Goal: Task Accomplishment & Management: Manage account settings

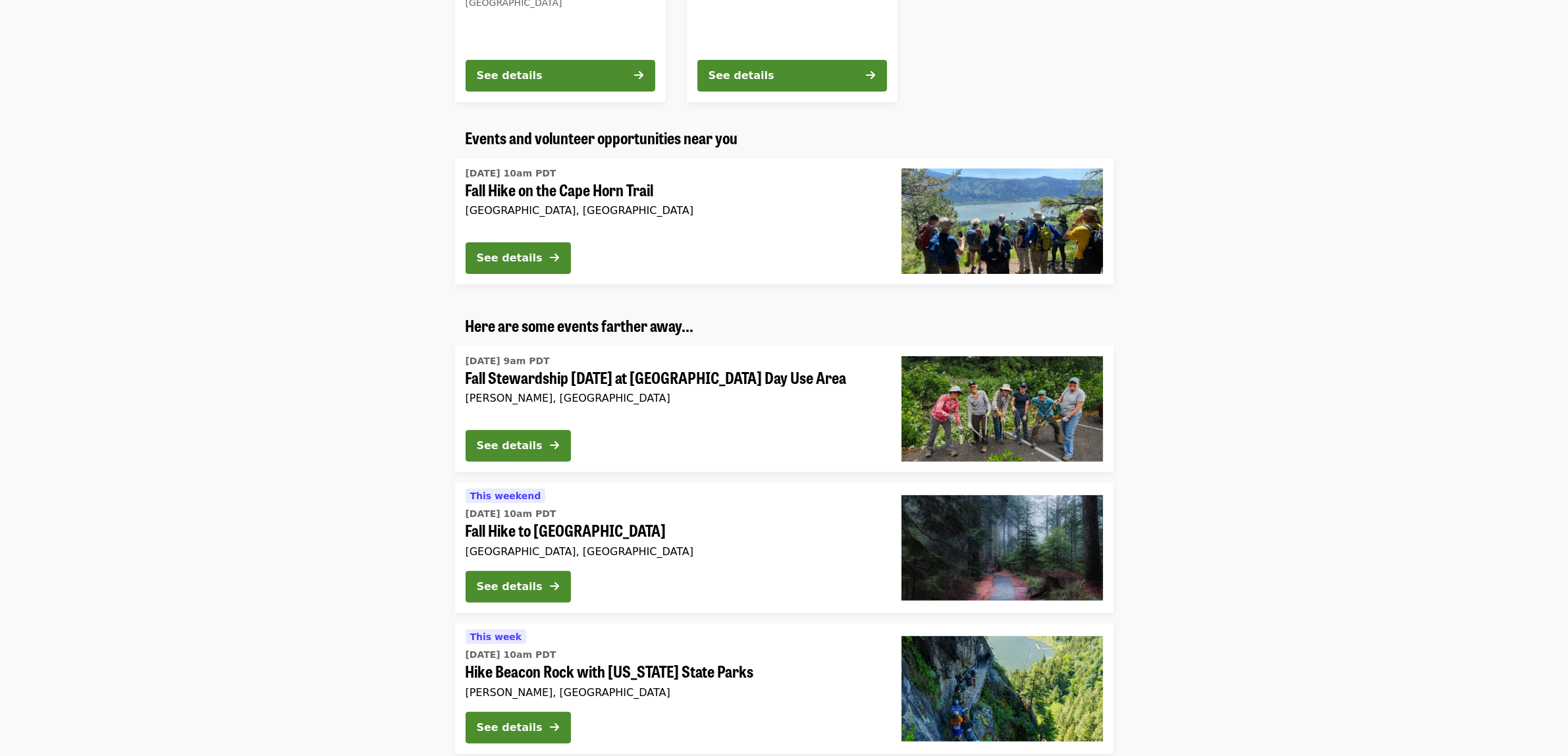
scroll to position [576, 0]
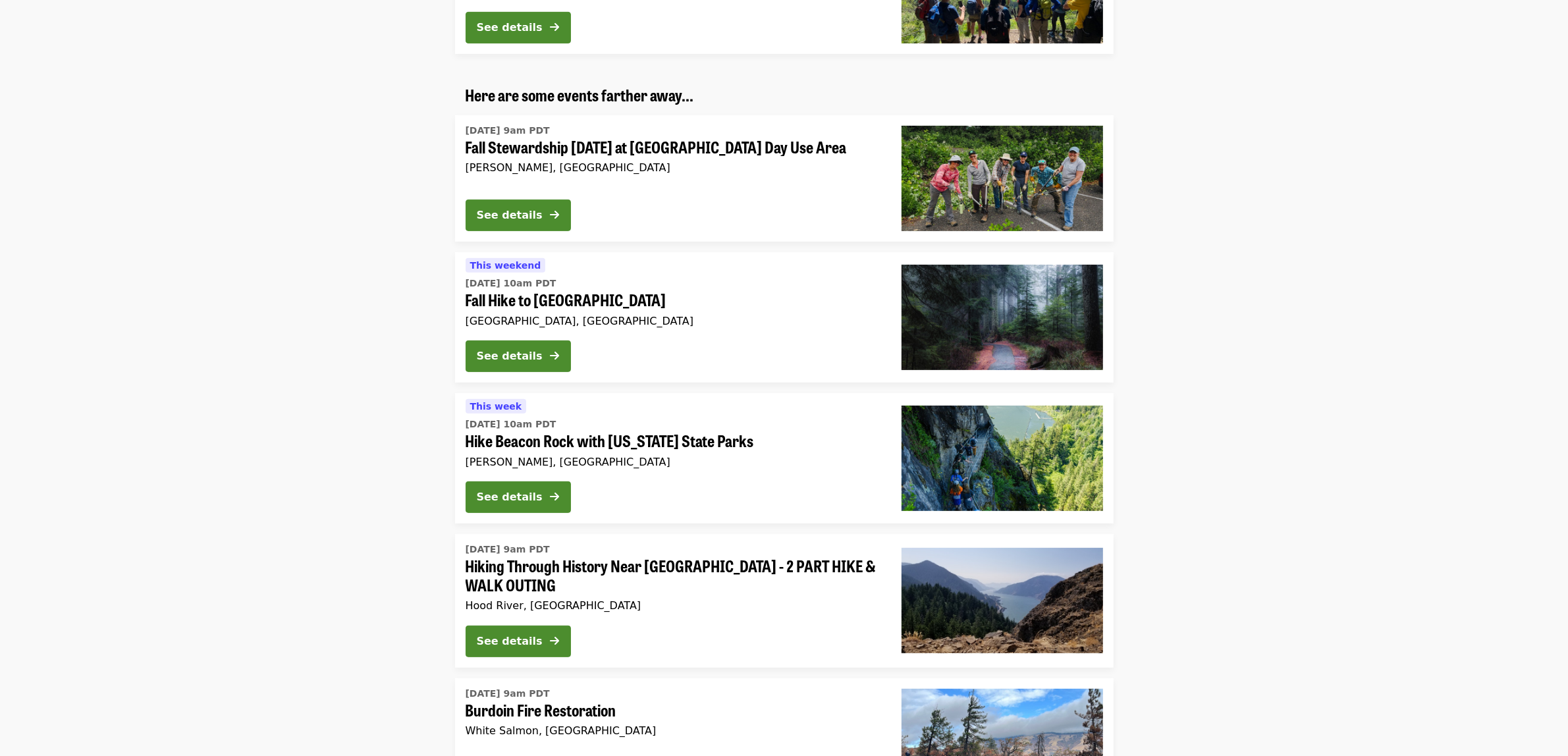
click at [571, 439] on span "Hike Beacon Rock with [US_STATE] State Parks" at bounding box center [673, 441] width 415 height 19
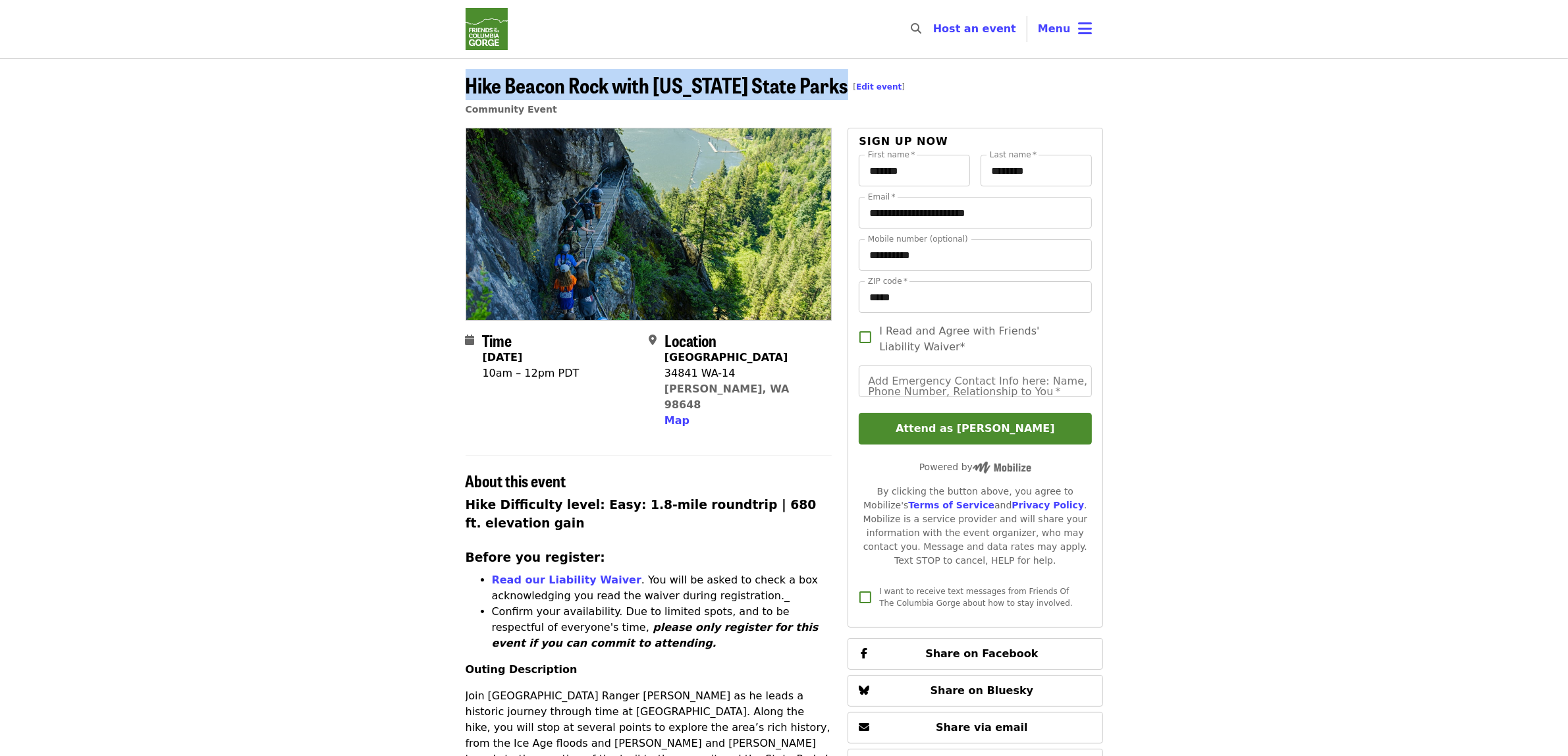
drag, startPoint x: 851, startPoint y: 89, endPoint x: 436, endPoint y: 77, distance: 415.2
click at [436, 77] on header "Hike Beacon Rock with [US_STATE] State Parks [ Edit event ] Community Event" at bounding box center [784, 92] width 1568 height 69
copy span "Hike Beacon Rock with [US_STATE] State Parks"
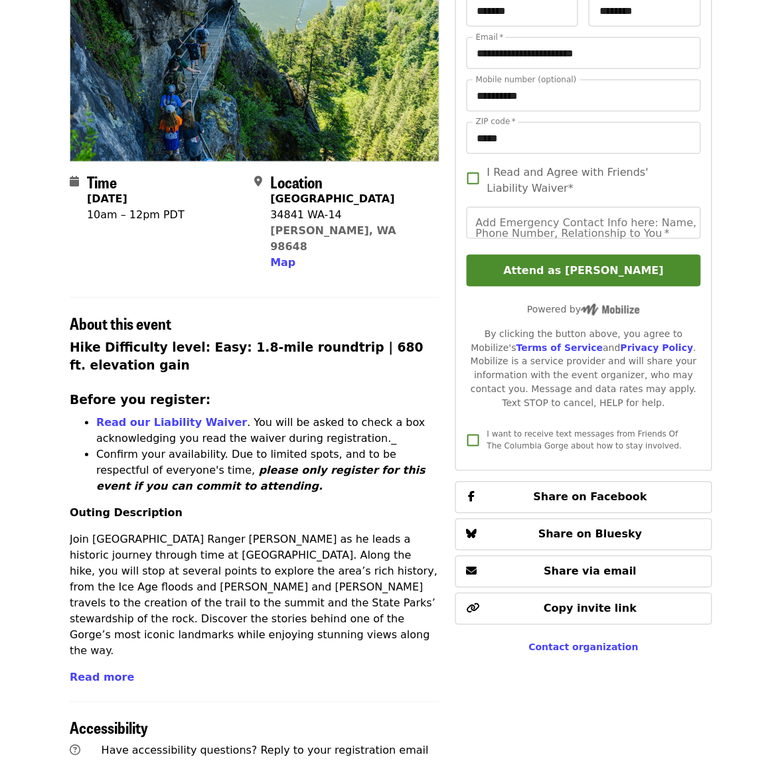
scroll to position [166, 0]
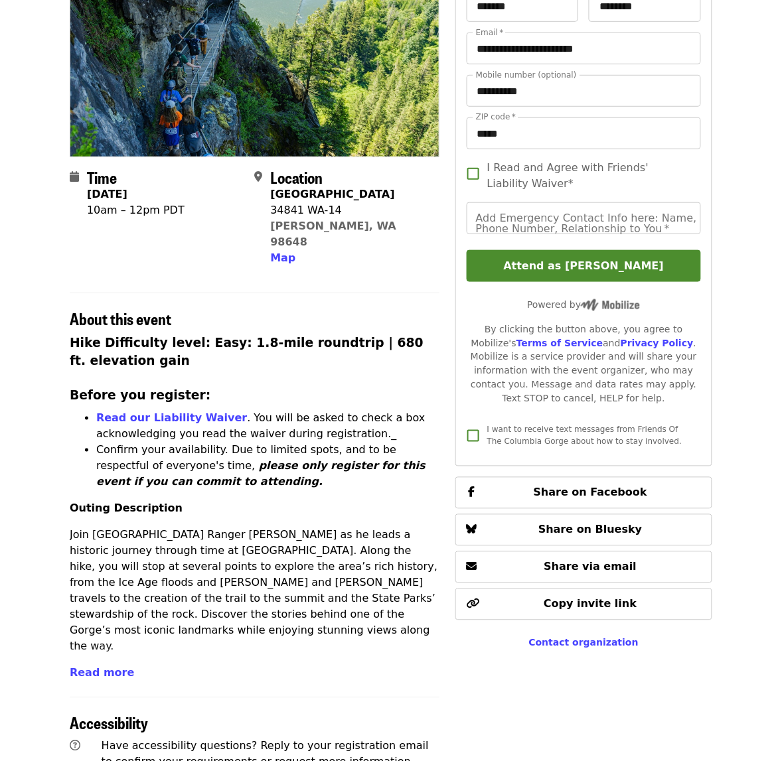
click at [88, 667] on span "Read more" at bounding box center [102, 673] width 64 height 13
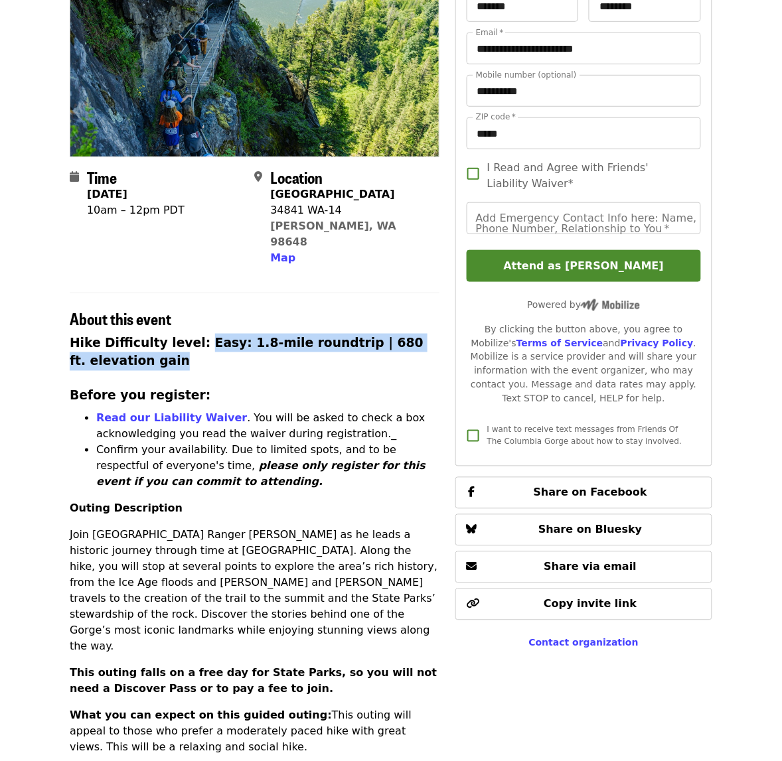
drag, startPoint x: 194, startPoint y: 329, endPoint x: 213, endPoint y: 343, distance: 24.2
click at [213, 343] on h3 "Hike Difficulty level: Easy: 1.8-mile roundtrip | 680 ft. elevation gain" at bounding box center [255, 352] width 370 height 37
copy h3 "Easy: 1.8-mile roundtrip | 680 ft. elevation gain"
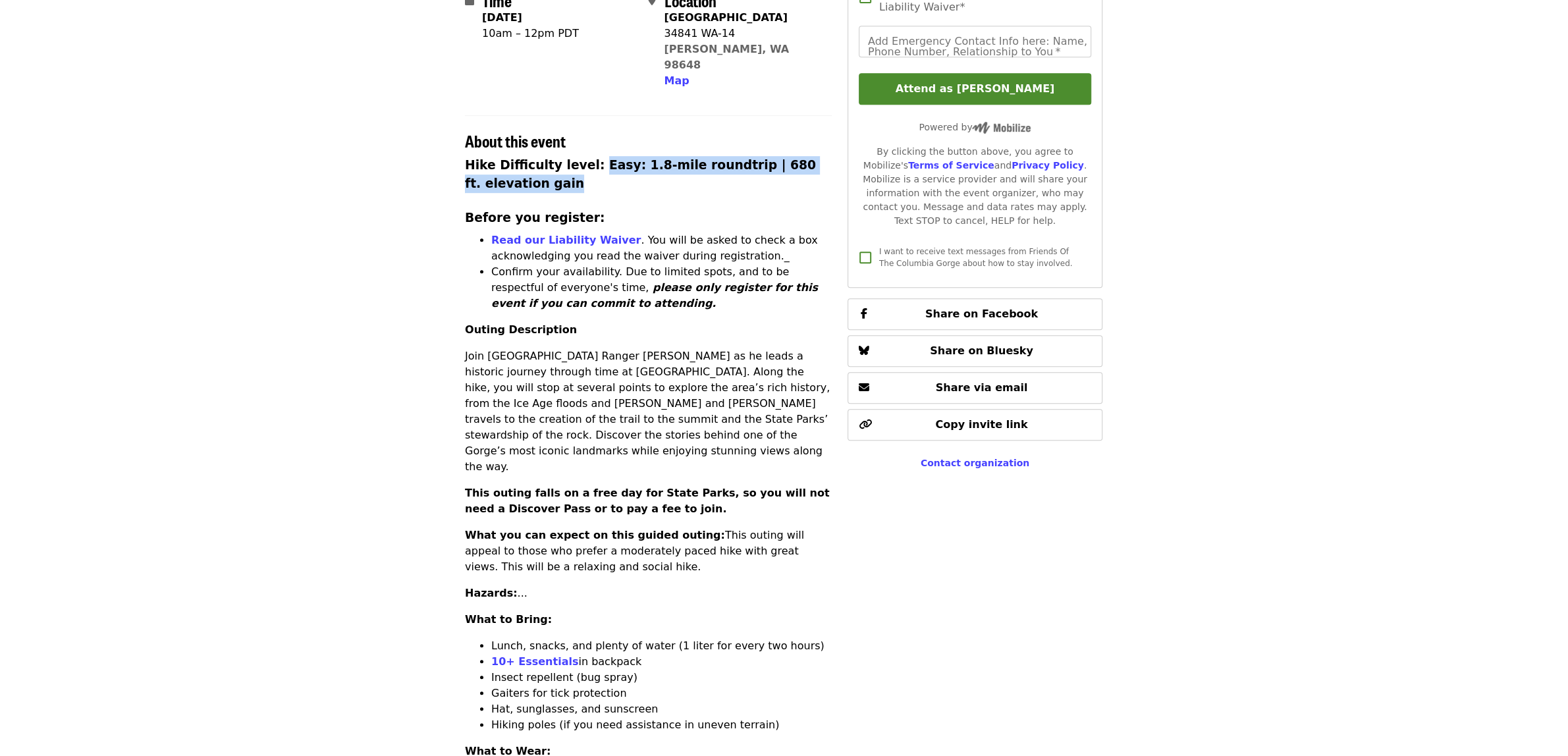
scroll to position [659, 0]
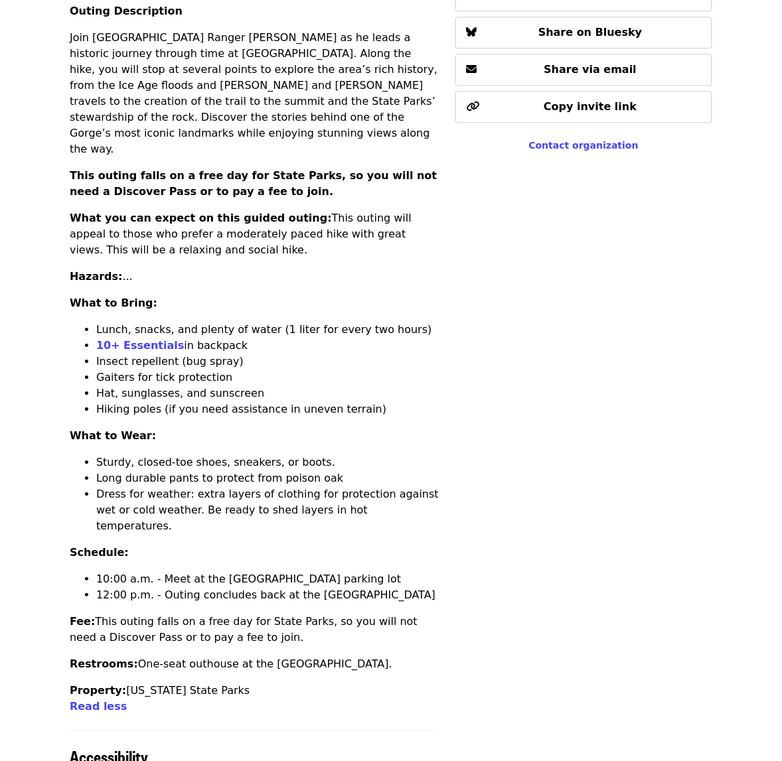
drag, startPoint x: 285, startPoint y: 569, endPoint x: 93, endPoint y: 552, distance: 193.2
click at [93, 614] on p "Fee: This outing falls on a free day for State Parks, so you will not need a Di…" at bounding box center [255, 630] width 370 height 32
copy p "This outing falls on a free day for State Parks, so you will not need a Discove…"
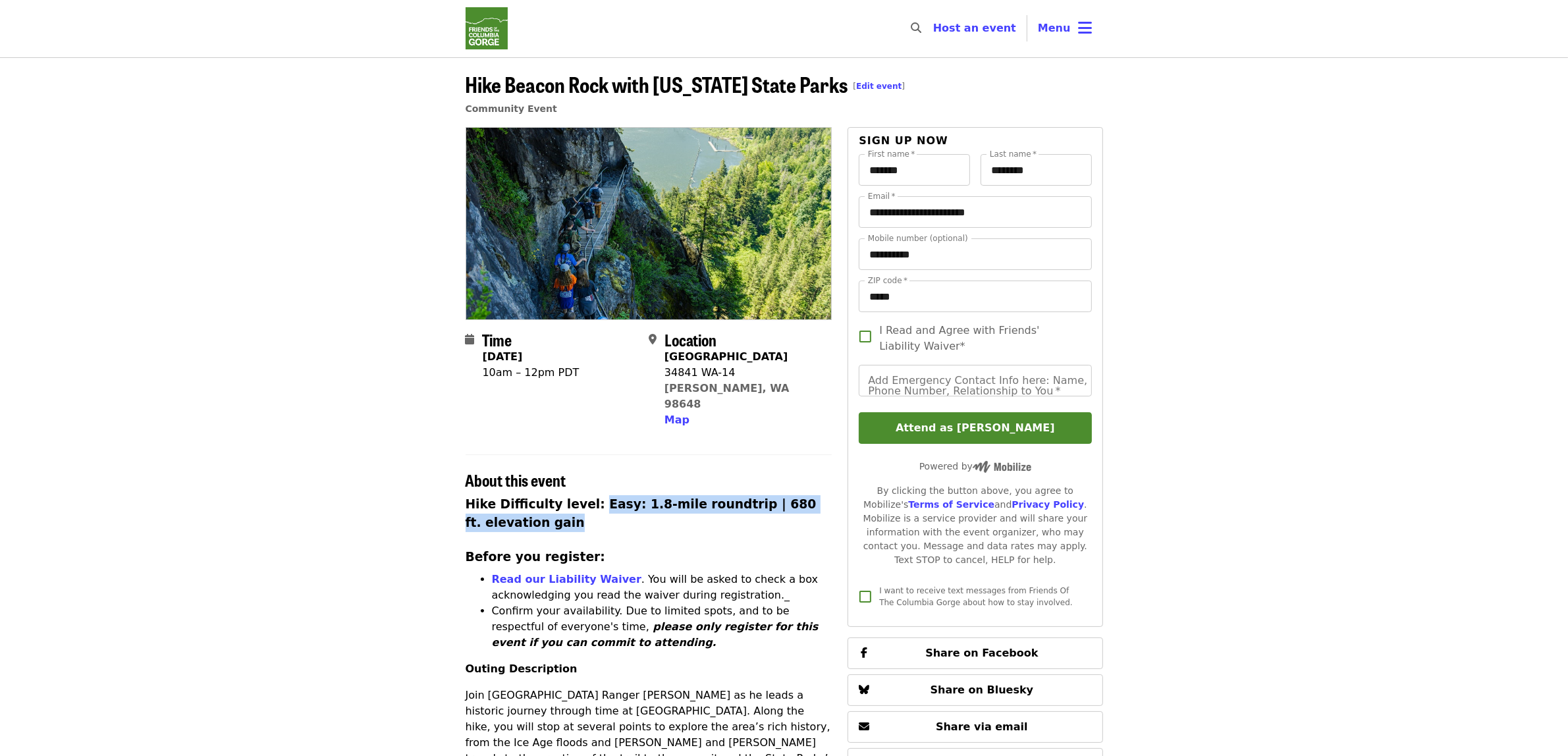
scroll to position [0, 0]
click at [474, 27] on img "Main navigation" at bounding box center [486, 29] width 42 height 42
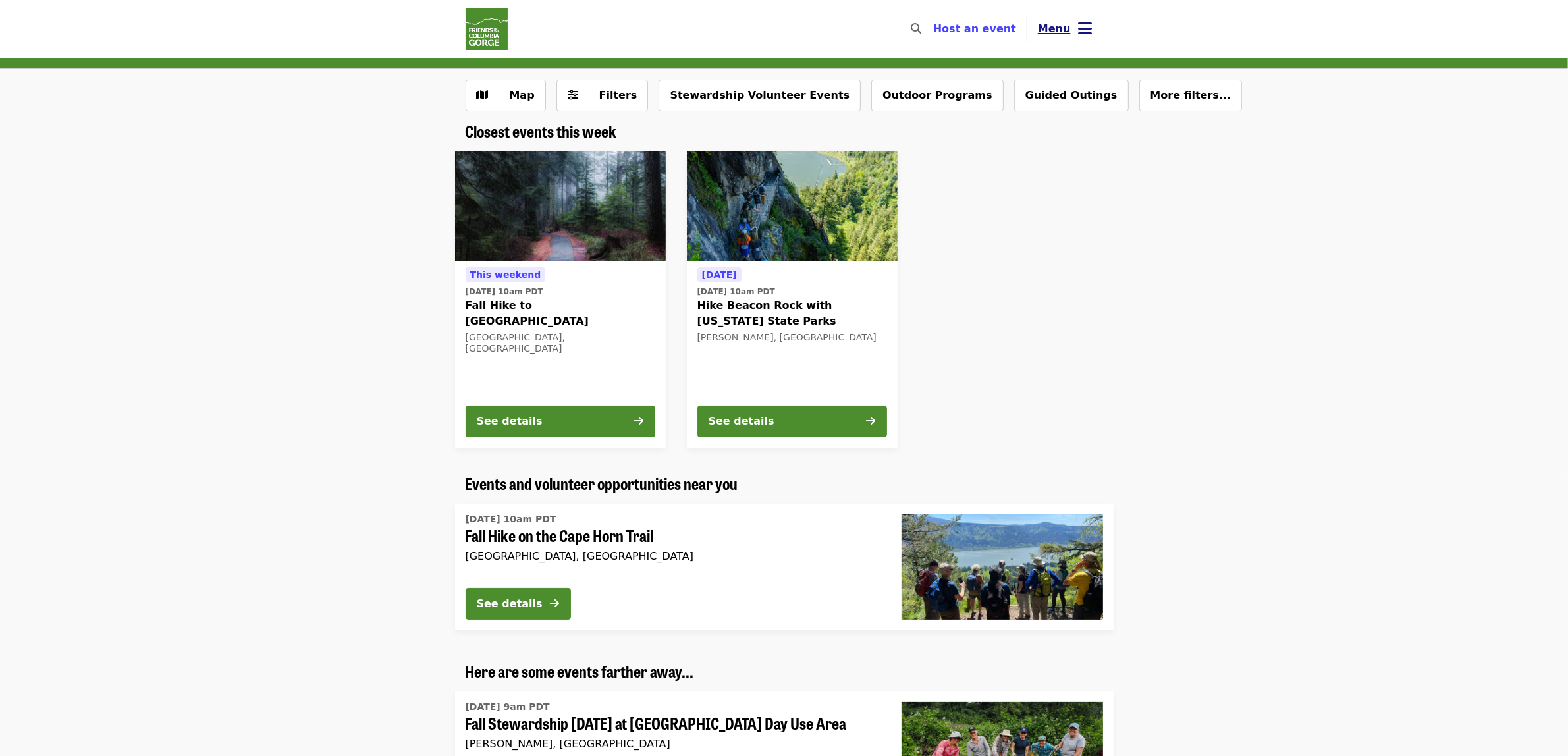
click at [1056, 35] on span "Menu" at bounding box center [1054, 29] width 33 height 13
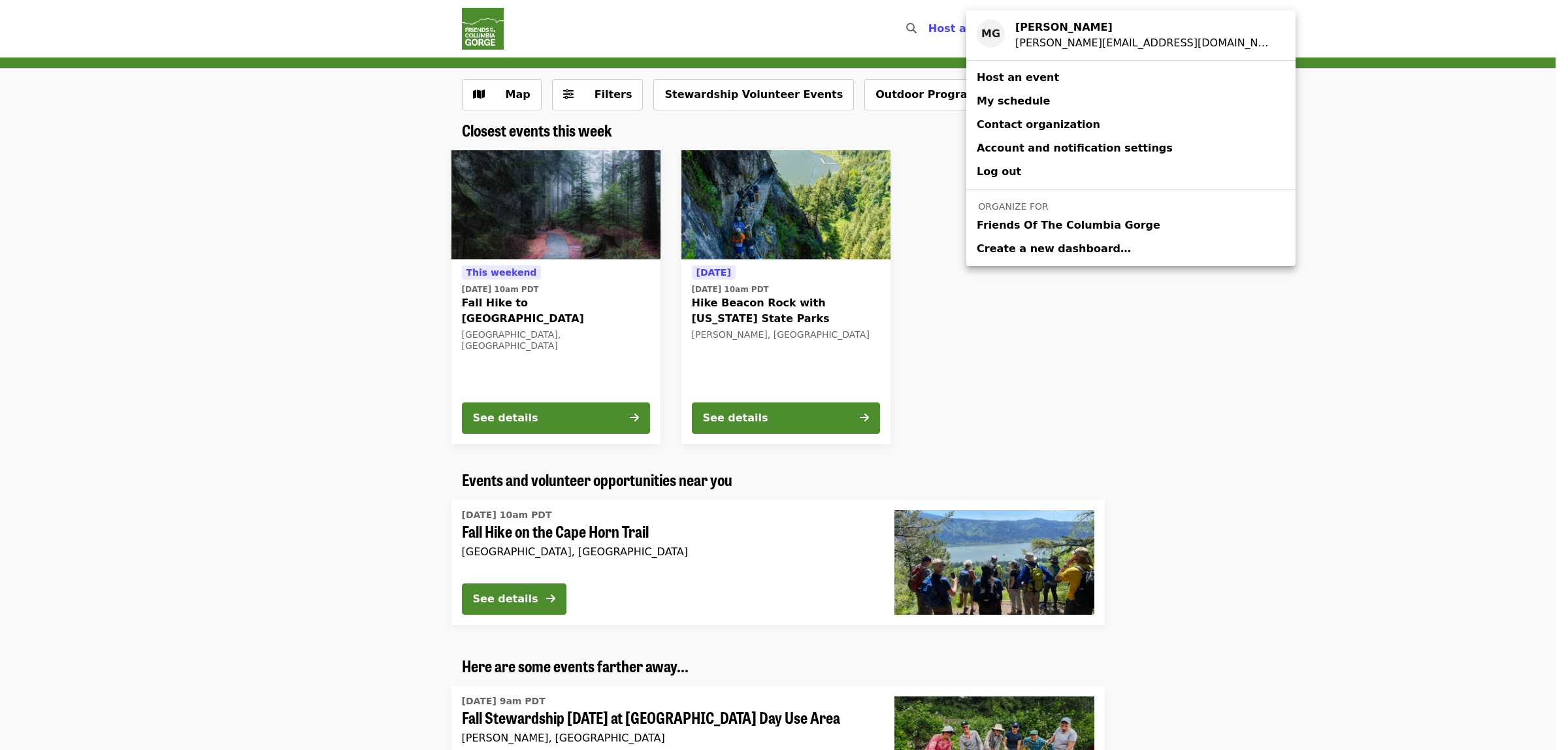
click at [1050, 228] on span "Friends Of The Columbia Gorge" at bounding box center [1068, 225] width 184 height 16
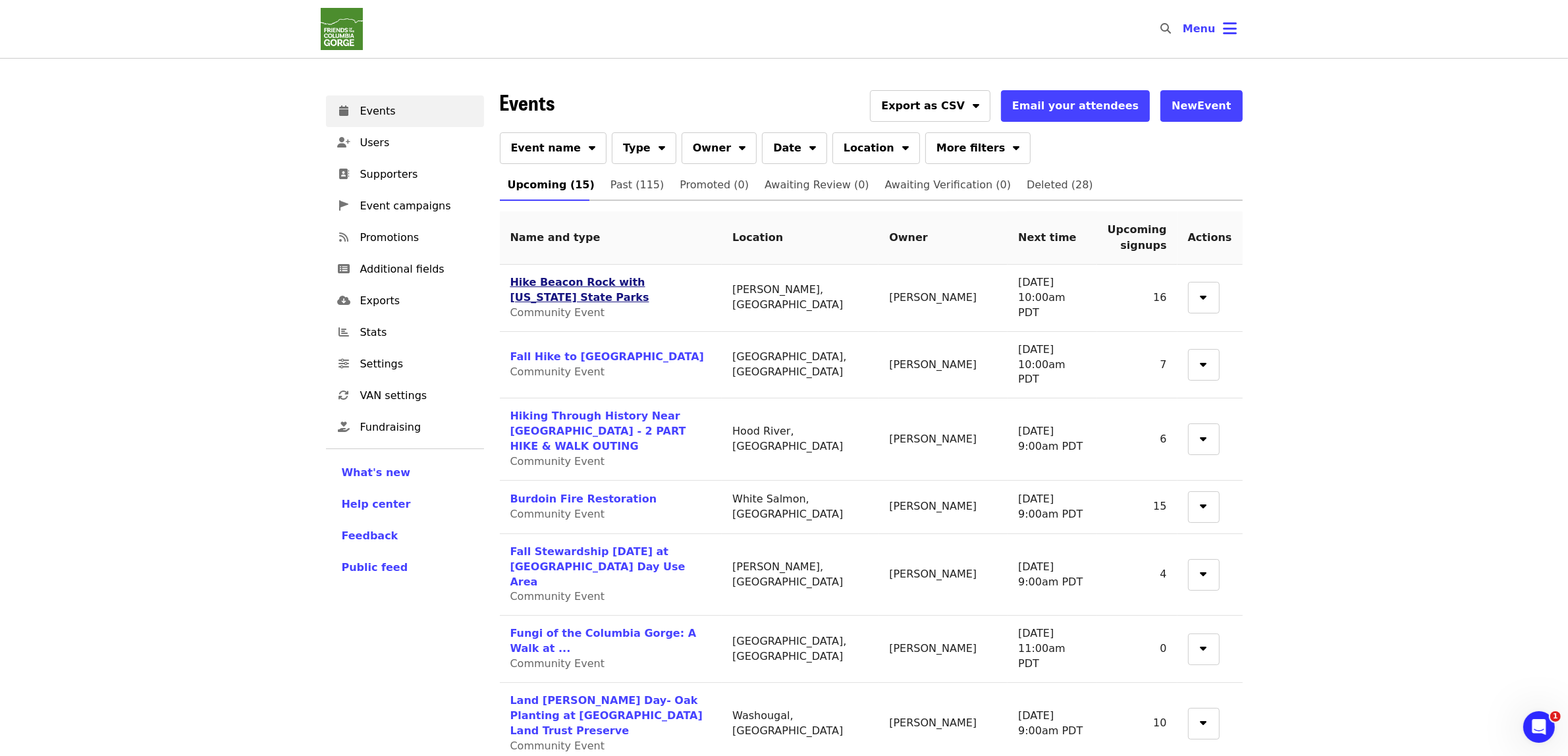
click at [584, 277] on link "Hike Beacon Rock with [US_STATE] State Parks" at bounding box center [580, 290] width 139 height 28
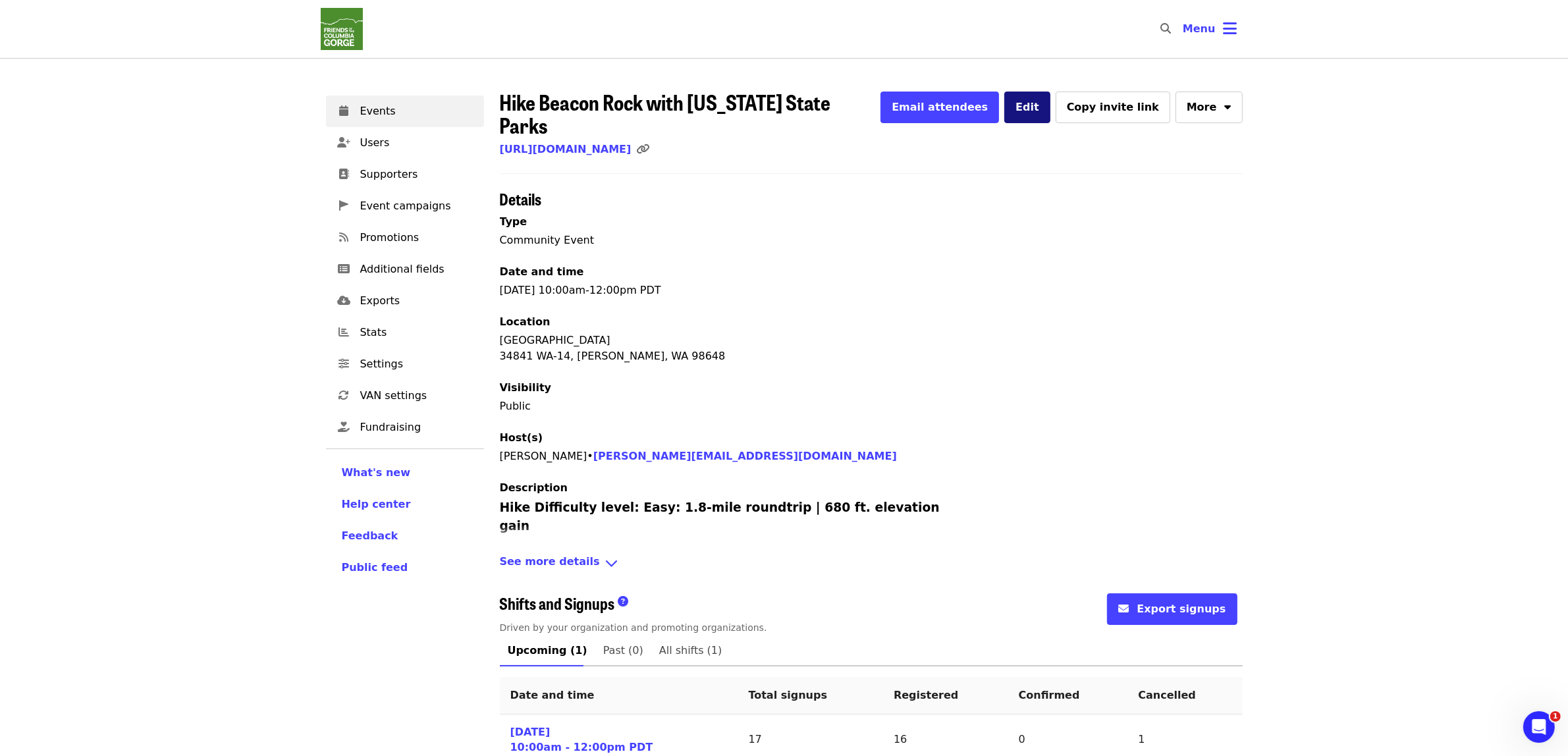
click at [1051, 103] on button "Edit" at bounding box center [1027, 107] width 46 height 32
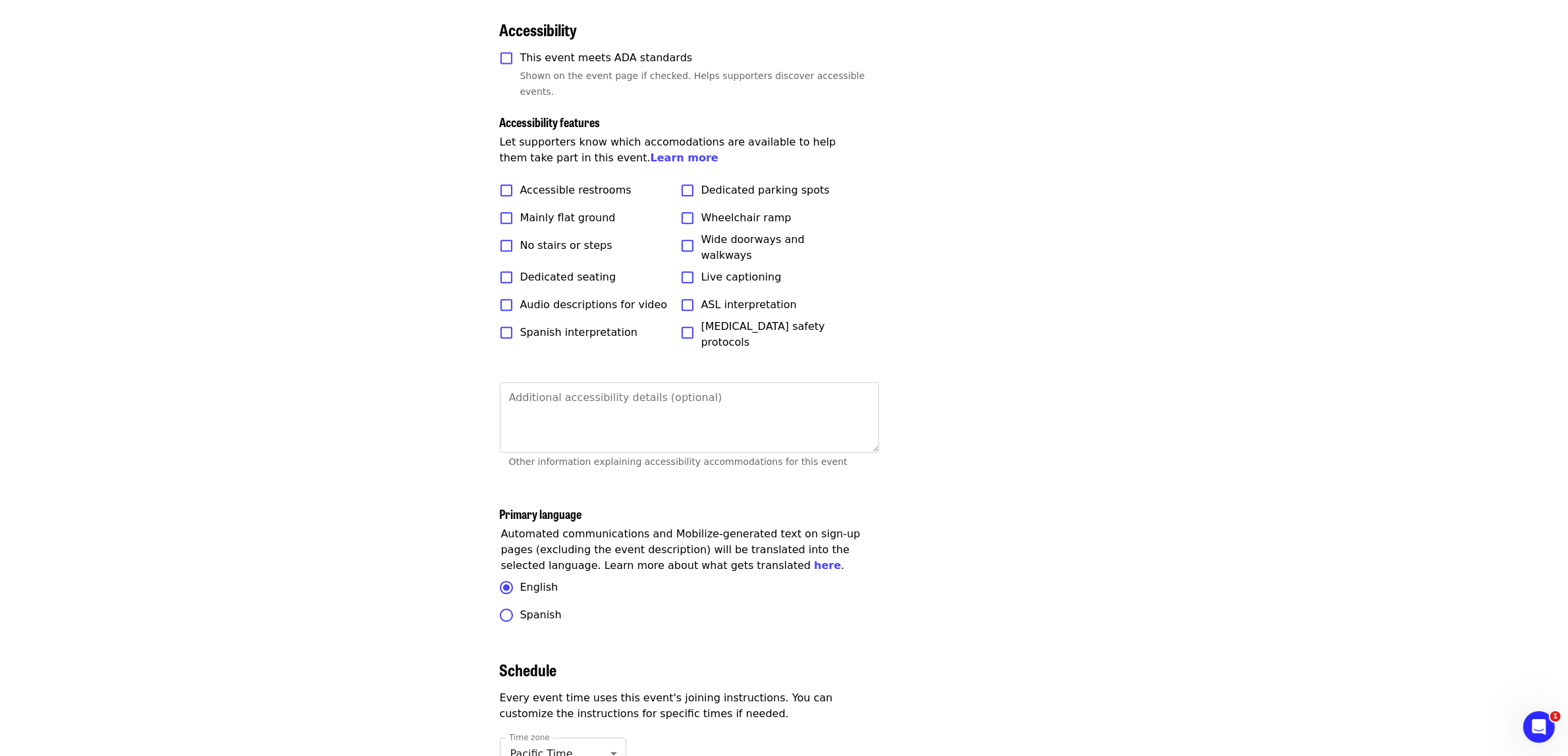
scroll to position [4047, 0]
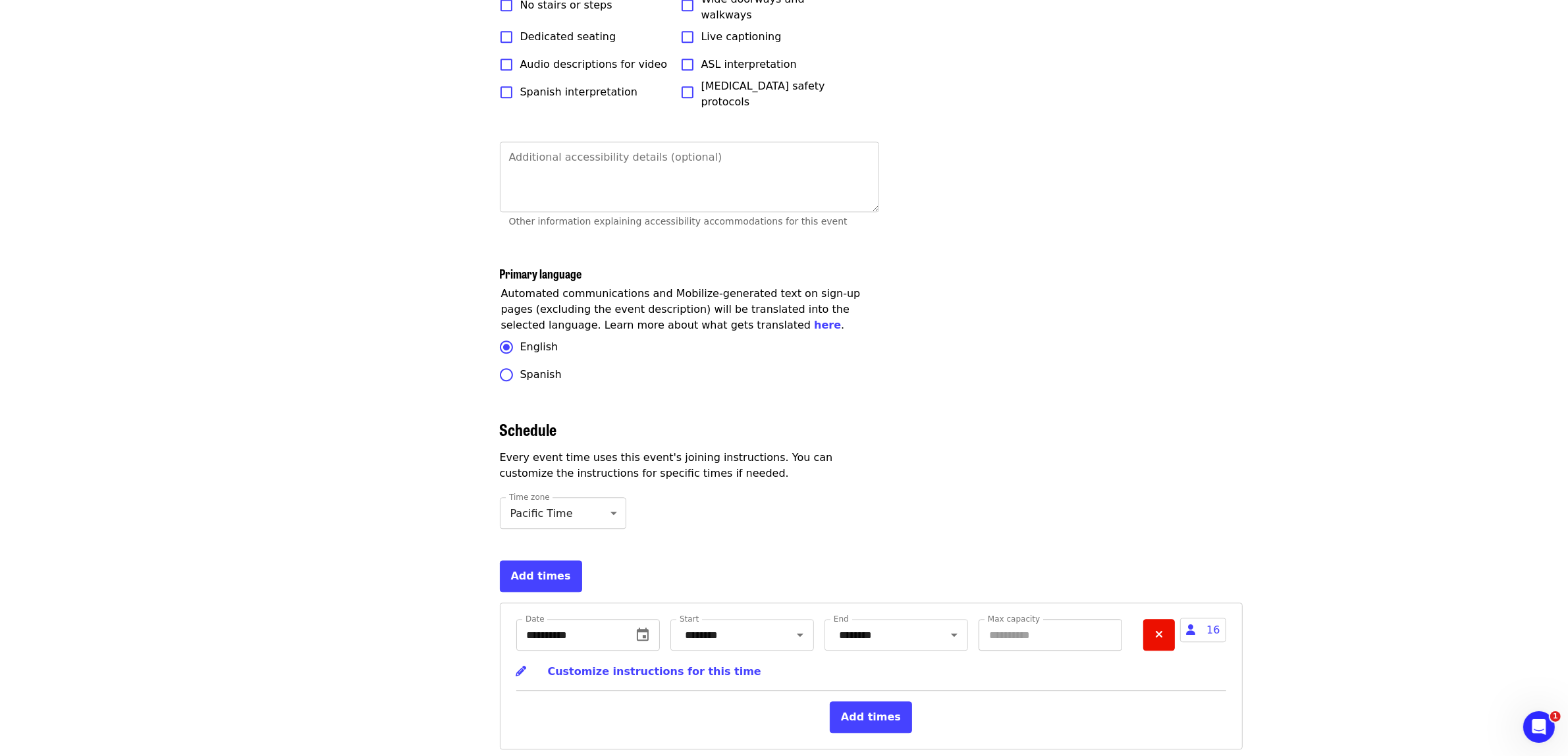
click at [1025, 619] on input "**" at bounding box center [1050, 635] width 144 height 32
type input "**"
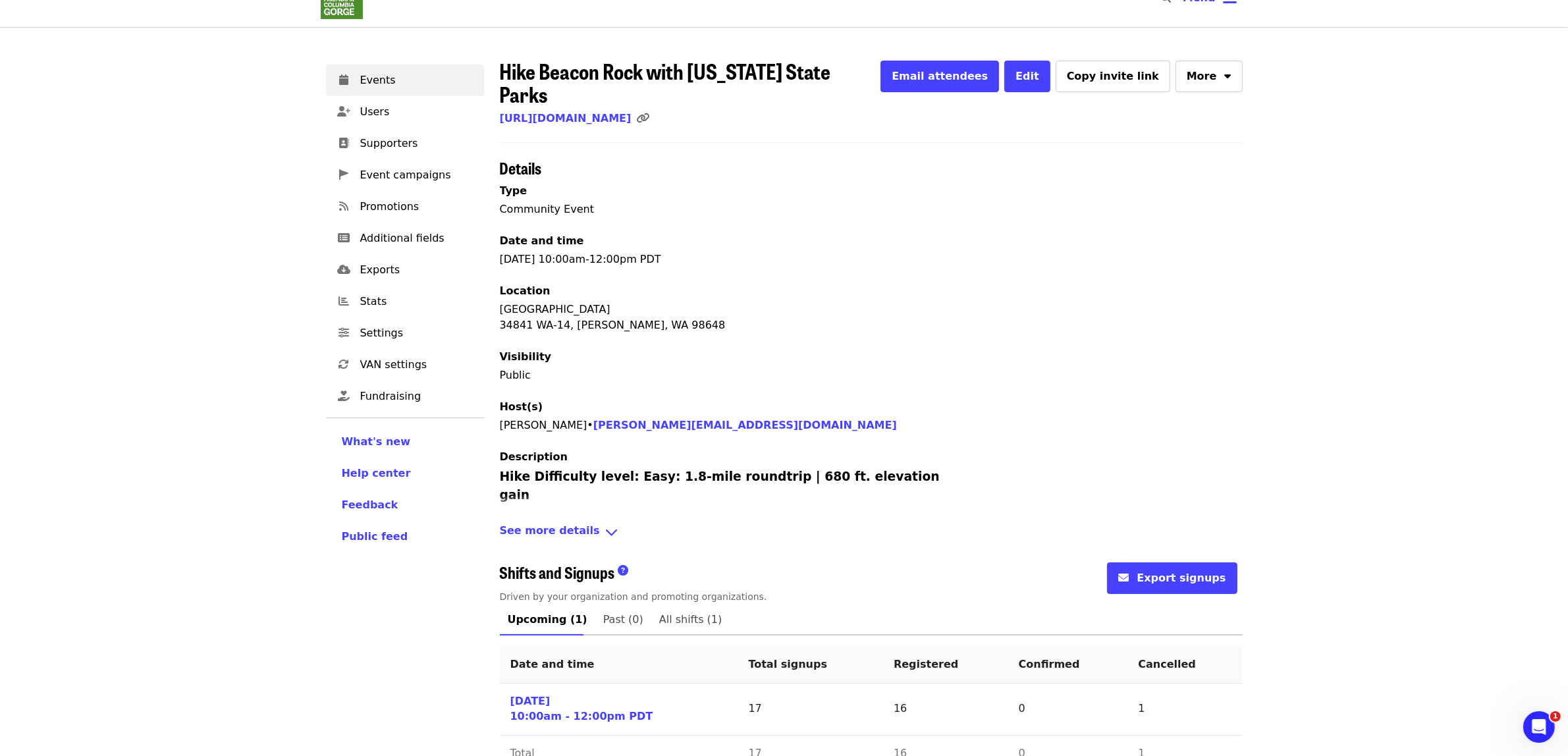
scroll to position [44, 0]
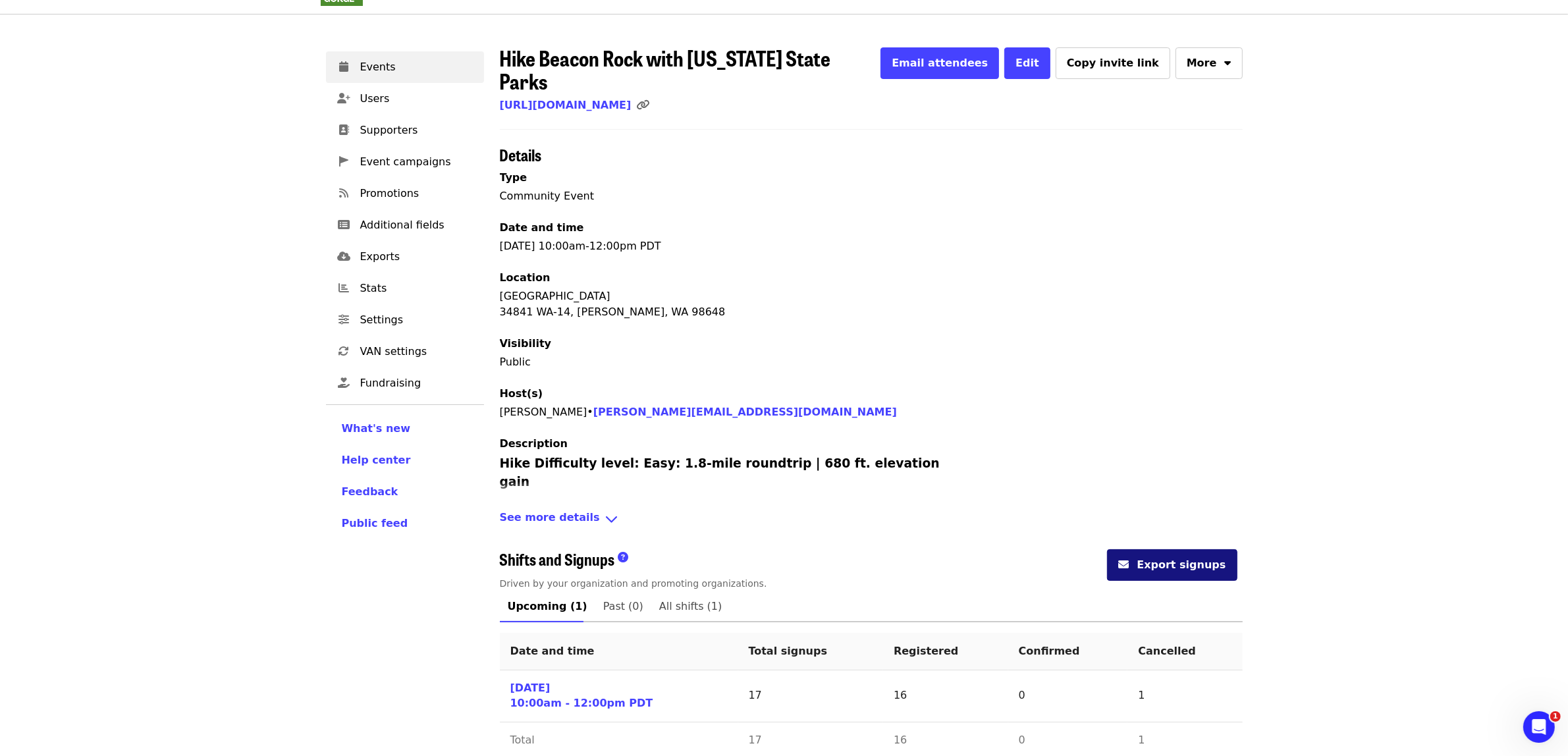
click at [1186, 550] on button "Export signups" at bounding box center [1172, 566] width 130 height 32
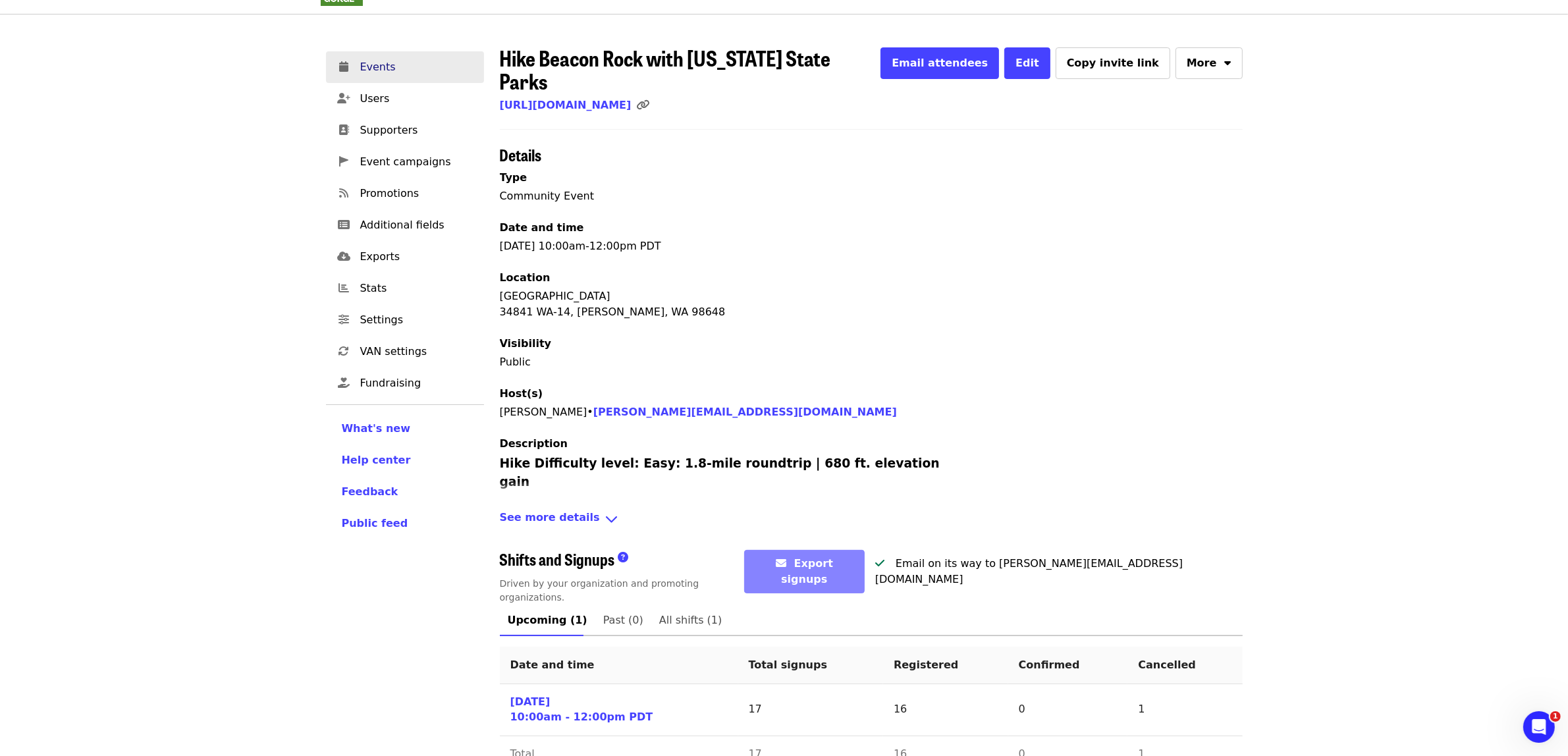
click at [435, 60] on span "Events" at bounding box center [417, 67] width 113 height 16
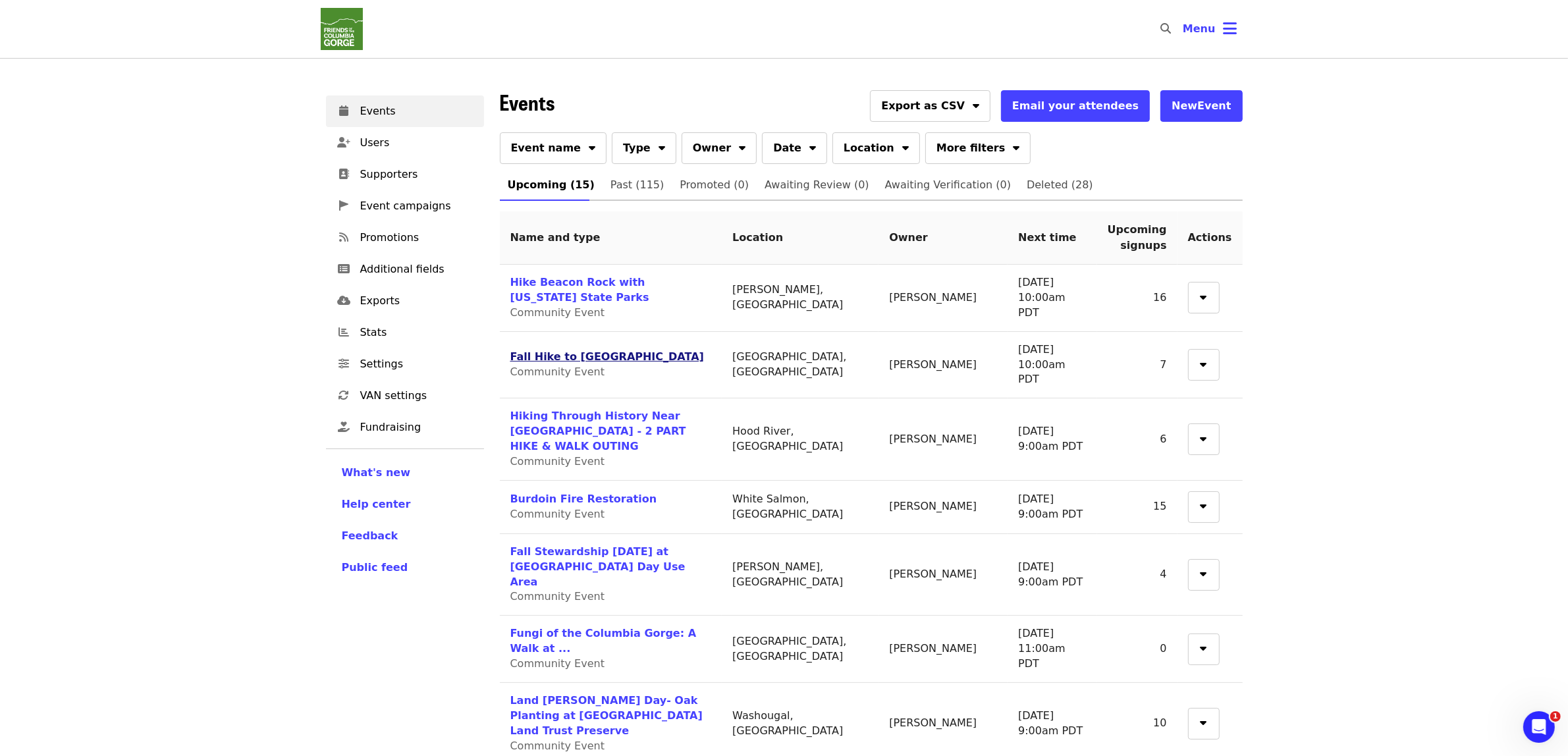
click at [591, 350] on link "Fall Hike to [GEOGRAPHIC_DATA]" at bounding box center [606, 356] width 194 height 13
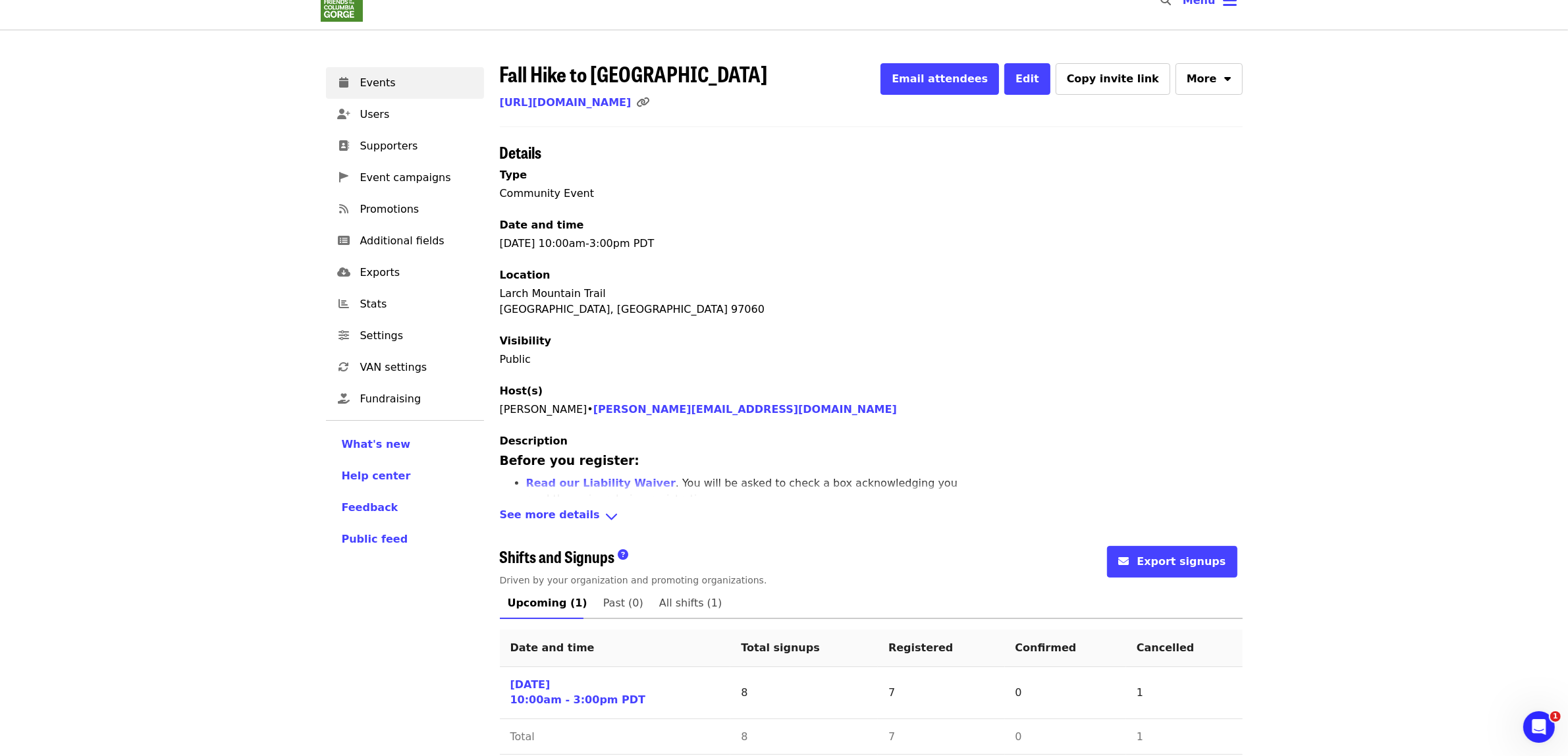
scroll to position [44, 0]
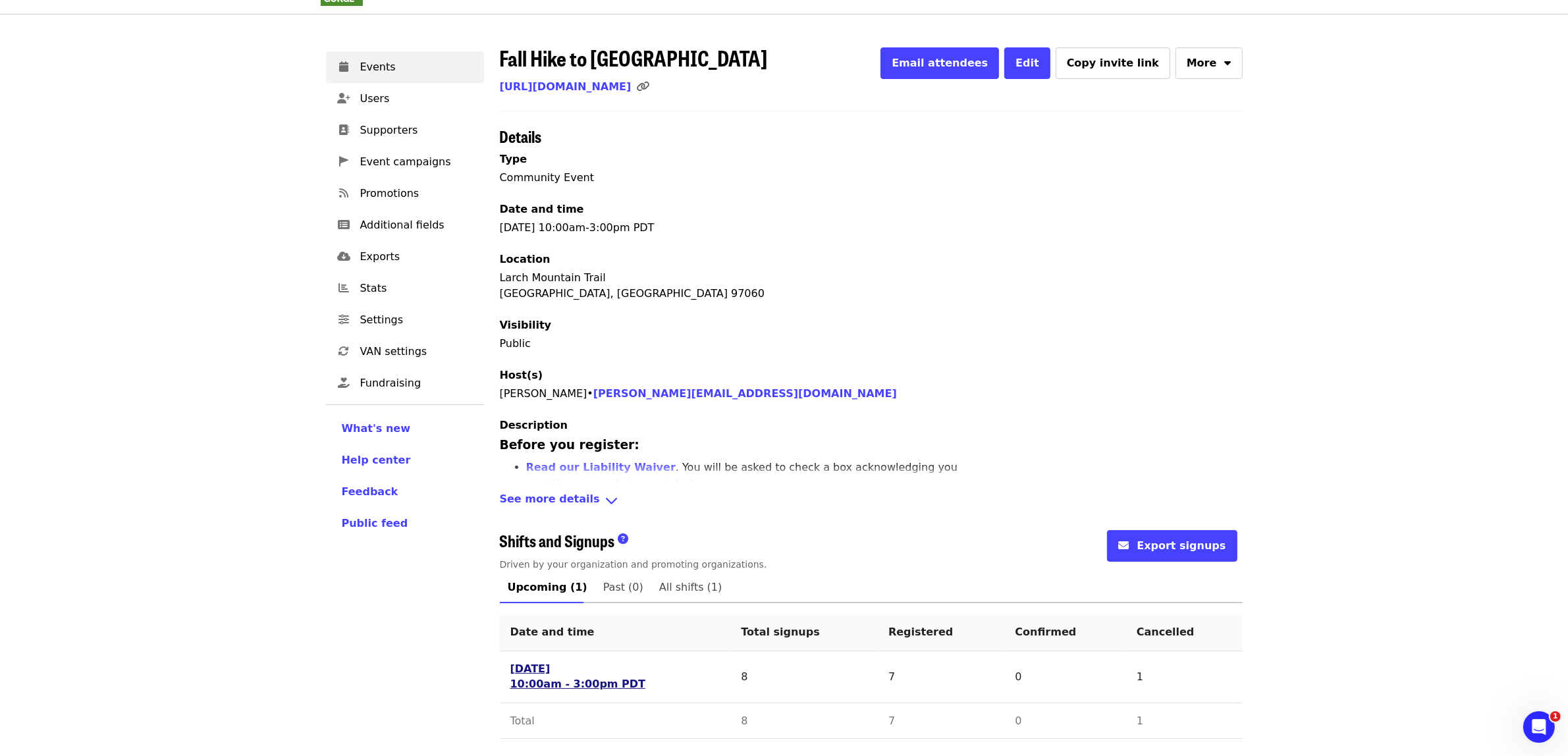
click at [562, 667] on link "[DATE] 10:00am - 3:00pm PDT" at bounding box center [578, 677] width 136 height 31
